Goal: Task Accomplishment & Management: Manage account settings

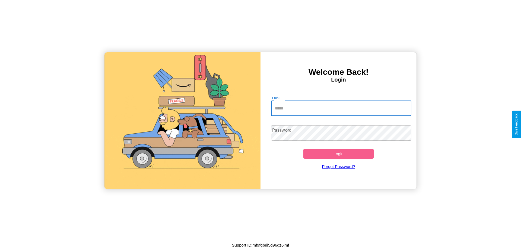
click at [341, 108] on input "Email" at bounding box center [341, 108] width 141 height 15
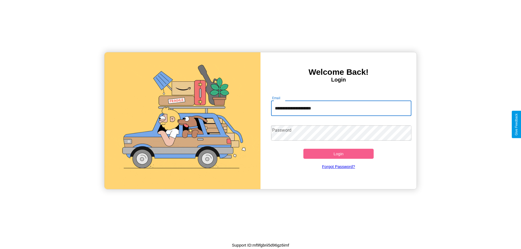
type input "**********"
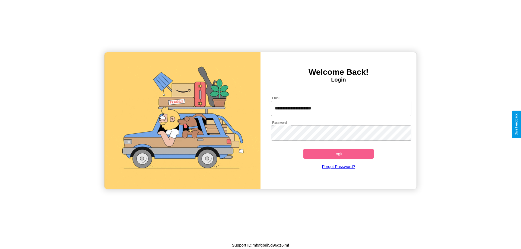
click at [338, 154] on button "Login" at bounding box center [338, 154] width 70 height 10
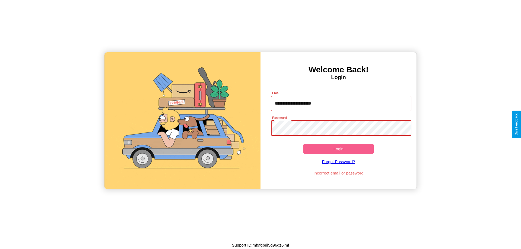
click at [338, 149] on button "Login" at bounding box center [338, 149] width 70 height 10
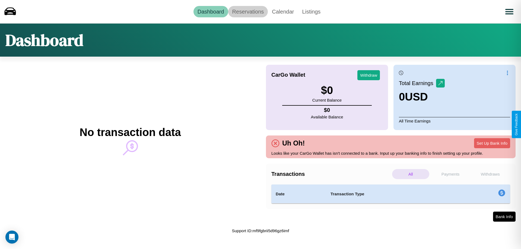
click at [248, 11] on link "Reservations" at bounding box center [248, 11] width 40 height 11
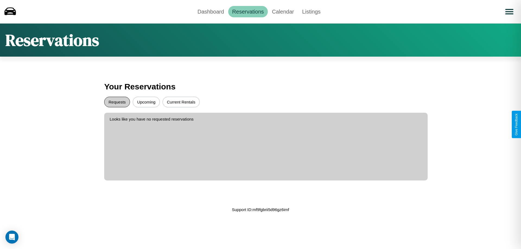
click at [117, 102] on button "Requests" at bounding box center [117, 102] width 26 height 11
click at [181, 102] on button "Current Rentals" at bounding box center [181, 102] width 37 height 11
